Goal: Transaction & Acquisition: Book appointment/travel/reservation

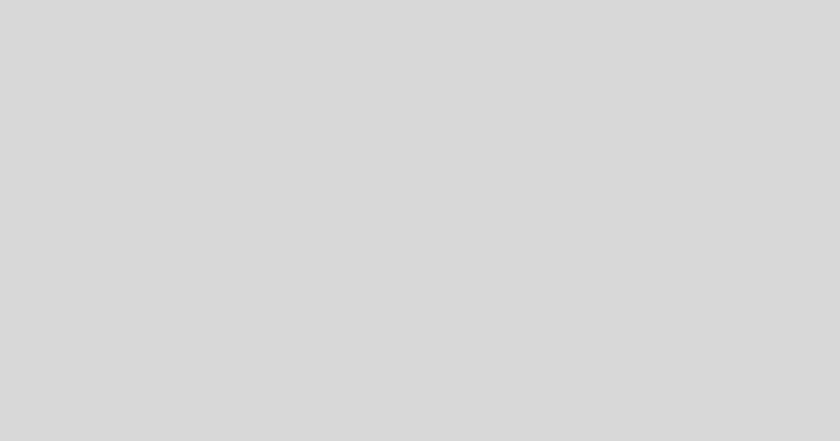
select select "es"
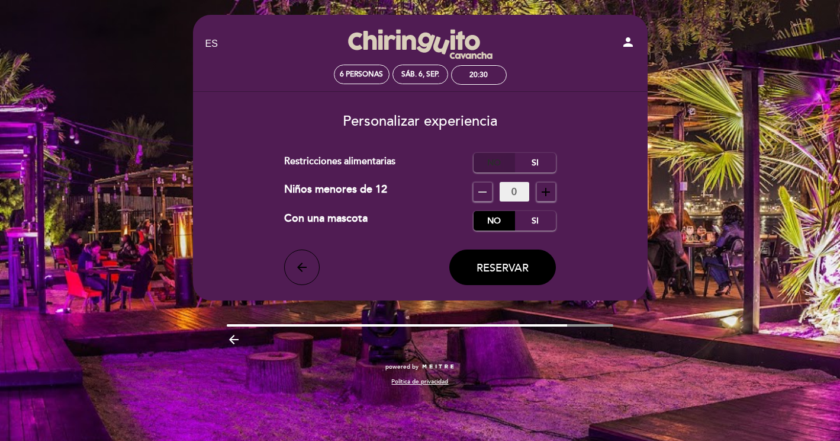
click at [496, 163] on label "No" at bounding box center [494, 163] width 41 height 20
click at [500, 273] on span "Reservar" at bounding box center [503, 267] width 52 height 13
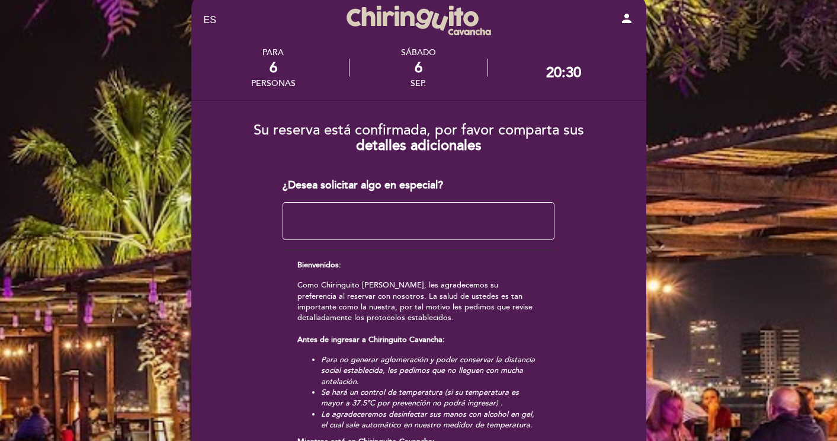
scroll to position [17, 0]
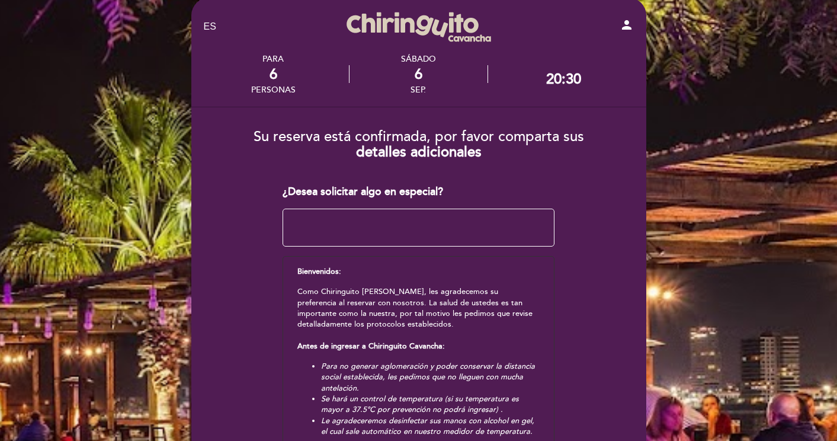
click at [496, 229] on textarea at bounding box center [418, 227] width 272 height 38
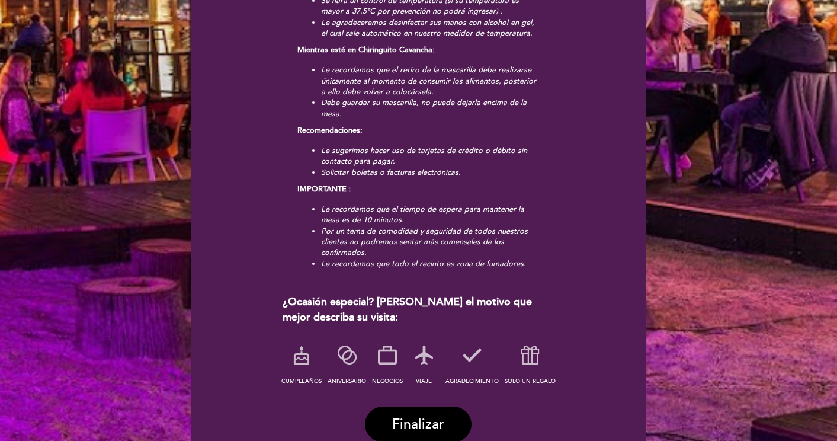
scroll to position [417, 0]
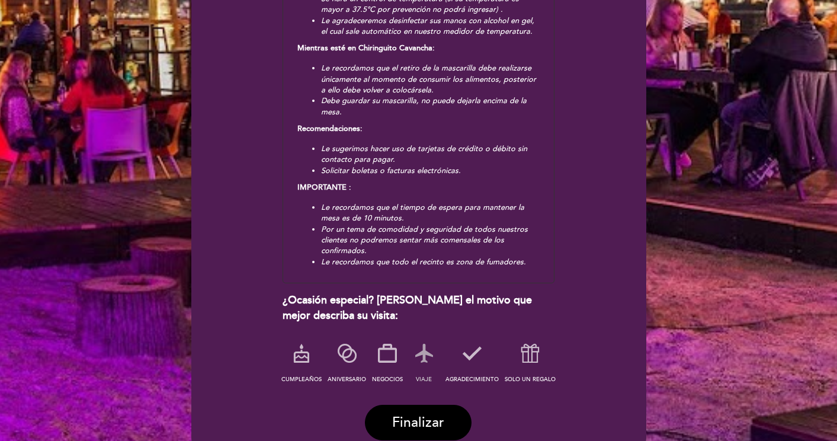
type textarea "hice otra reserva por 4 personas con el mismo mail, ya que somos 10 personas, t…"
click at [425, 352] on icon at bounding box center [424, 353] width 31 height 31
click at [434, 420] on span "Finalizar" at bounding box center [418, 422] width 52 height 17
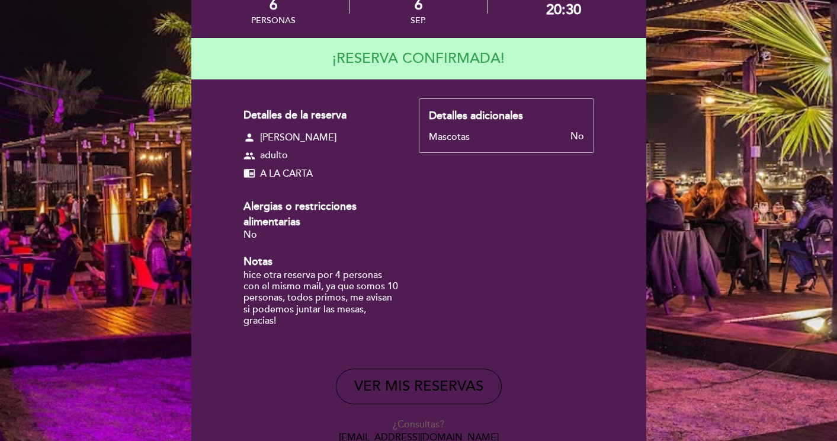
scroll to position [87, 0]
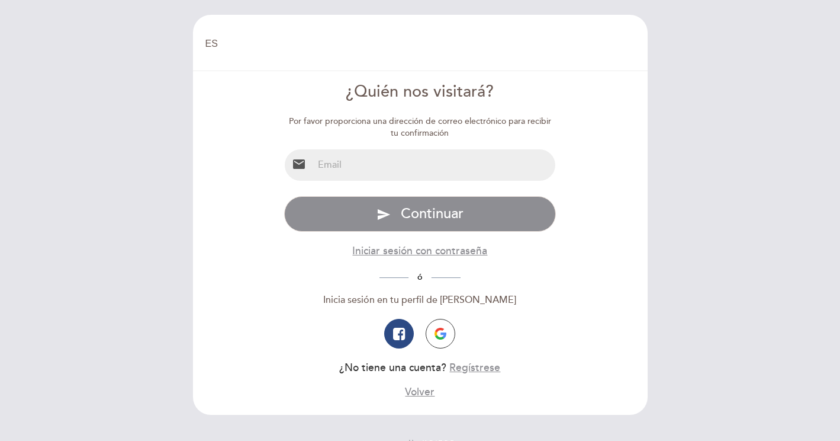
select select "es"
click at [396, 330] on icon "button" at bounding box center [399, 333] width 12 height 14
